Goal: Information Seeking & Learning: Check status

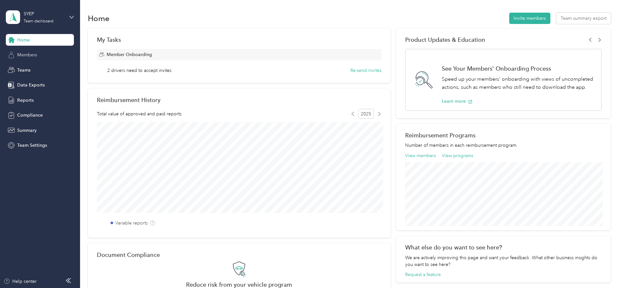
click at [24, 50] on div "Members" at bounding box center [40, 55] width 68 height 12
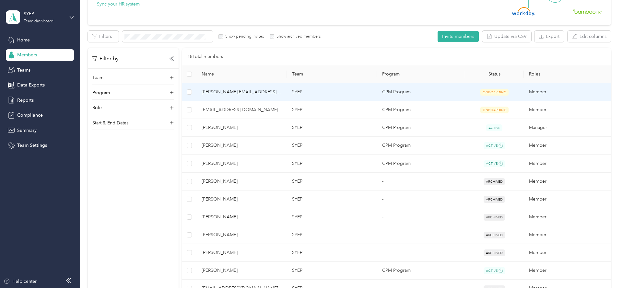
scroll to position [300, 0]
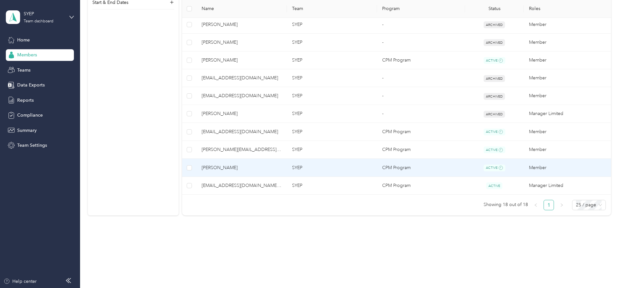
click at [238, 173] on td "[PERSON_NAME]" at bounding box center [241, 168] width 90 height 18
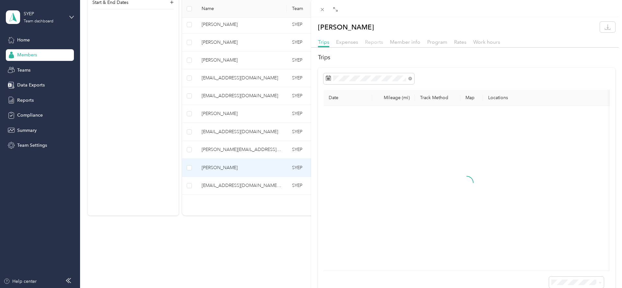
click at [376, 44] on span "Reports" at bounding box center [374, 42] width 18 height 6
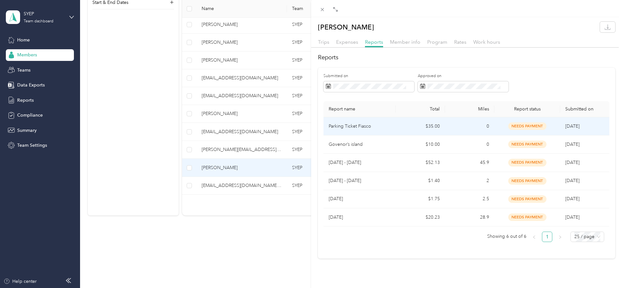
click at [463, 125] on td "0" at bounding box center [469, 126] width 49 height 18
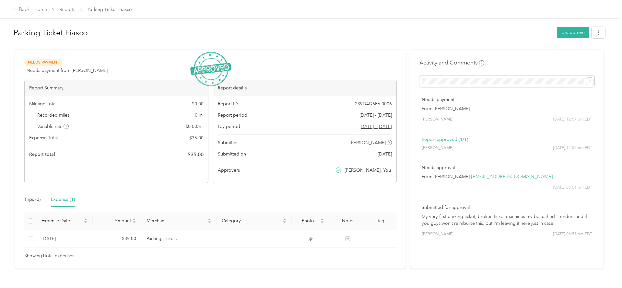
click at [218, 64] on img at bounding box center [210, 69] width 41 height 35
click at [451, 139] on p "Report approved (1/1)" at bounding box center [506, 139] width 170 height 7
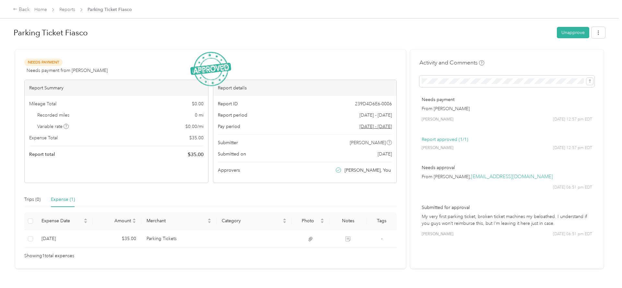
click at [475, 214] on p "My very first parking ticket, broken ticket machines my beloathed. I understand…" at bounding box center [506, 220] width 170 height 14
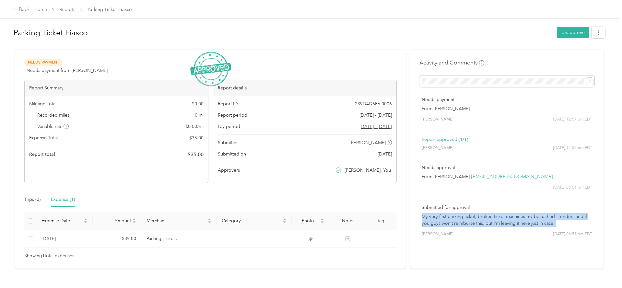
click at [475, 214] on p "My very first parking ticket, broken ticket machines my beloathed. I understand…" at bounding box center [506, 220] width 170 height 14
